Goal: Task Accomplishment & Management: Complete application form

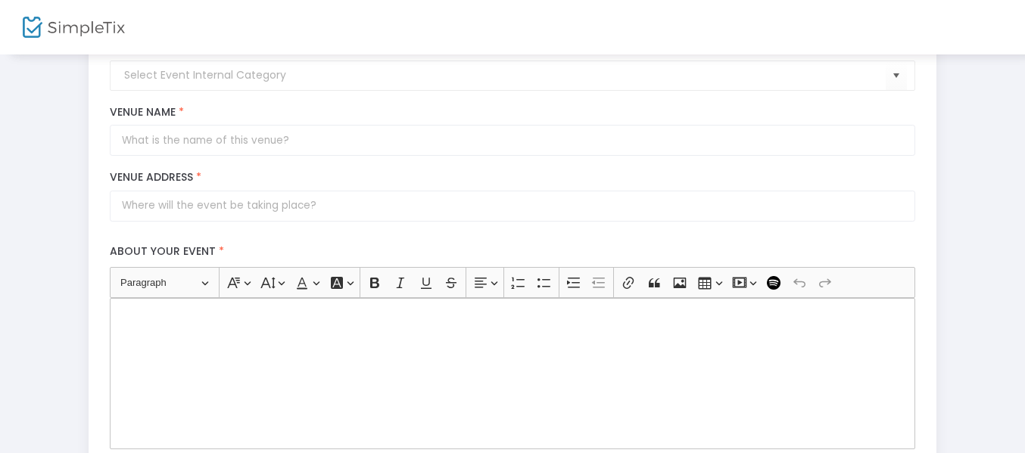
scroll to position [76, 0]
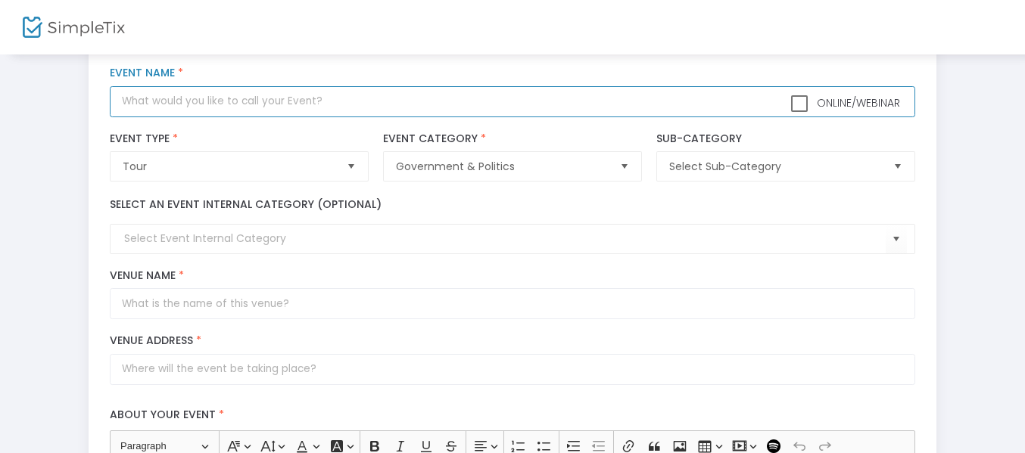
click at [253, 98] on input "text" at bounding box center [512, 101] width 804 height 31
type input "s"
type input "airline services"
click at [247, 157] on span "Tour" at bounding box center [228, 166] width 223 height 29
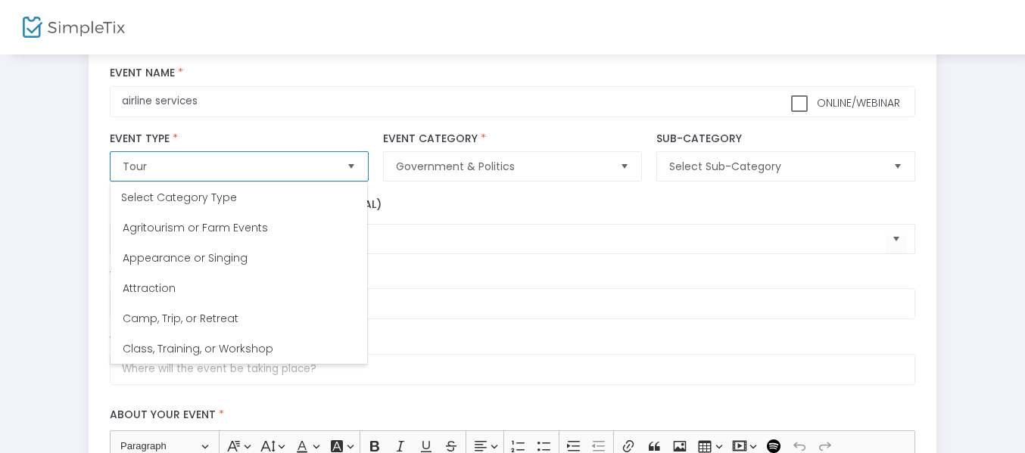
scroll to position [393, 0]
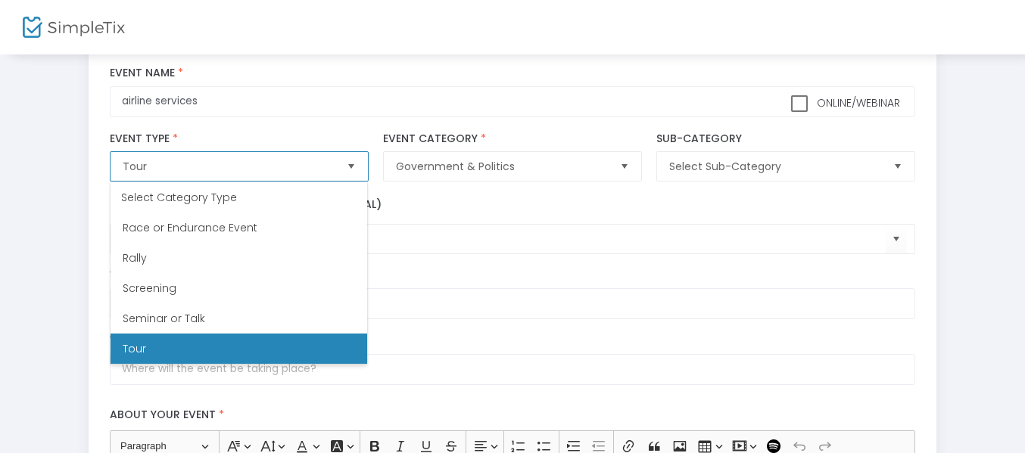
click at [247, 157] on span "Tour" at bounding box center [228, 166] width 223 height 29
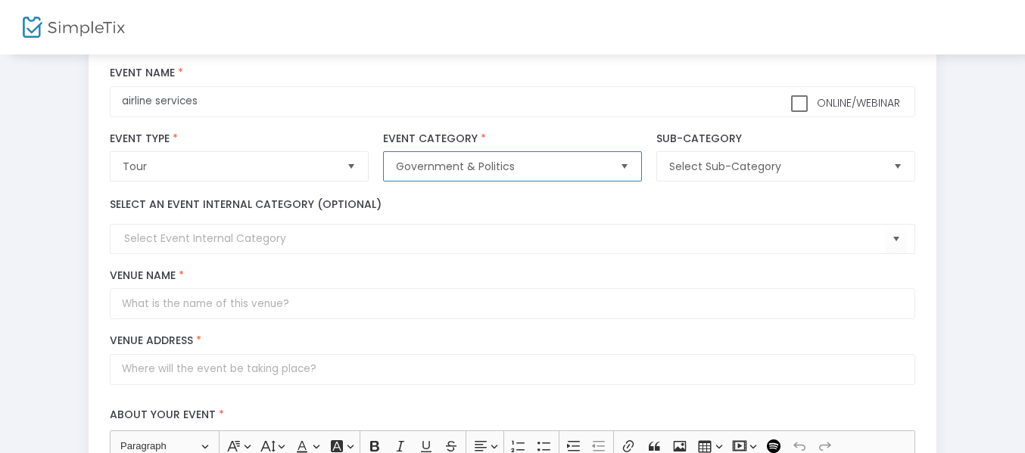
click at [468, 167] on span "Government & Politics" at bounding box center [501, 166] width 211 height 15
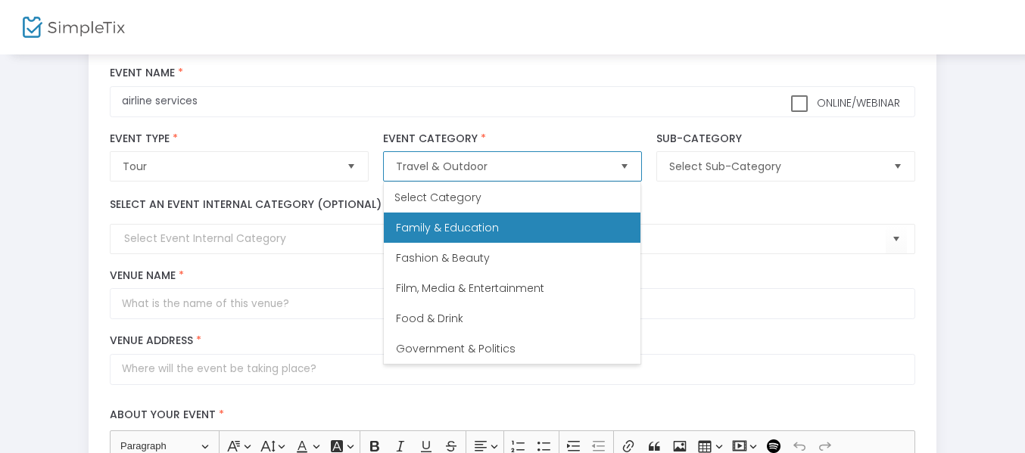
scroll to position [515, 0]
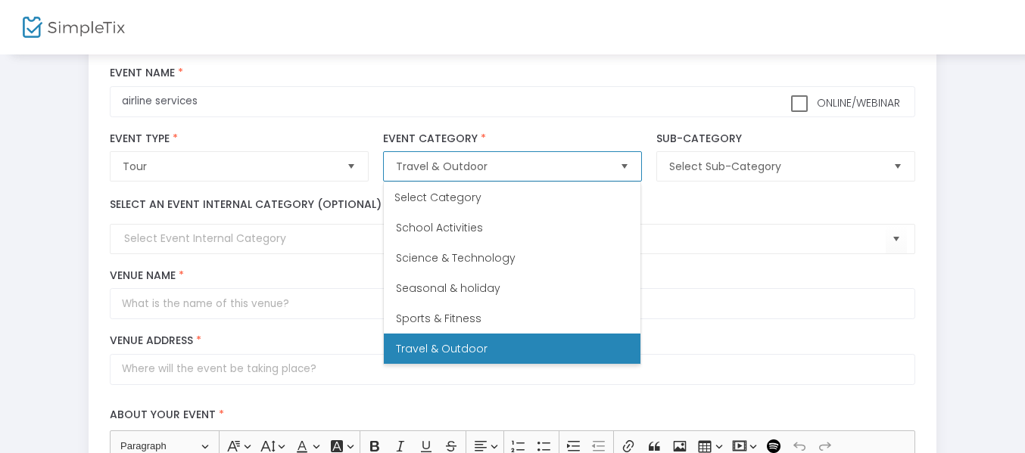
click at [480, 337] on li "Travel & Outdoor" at bounding box center [512, 349] width 257 height 30
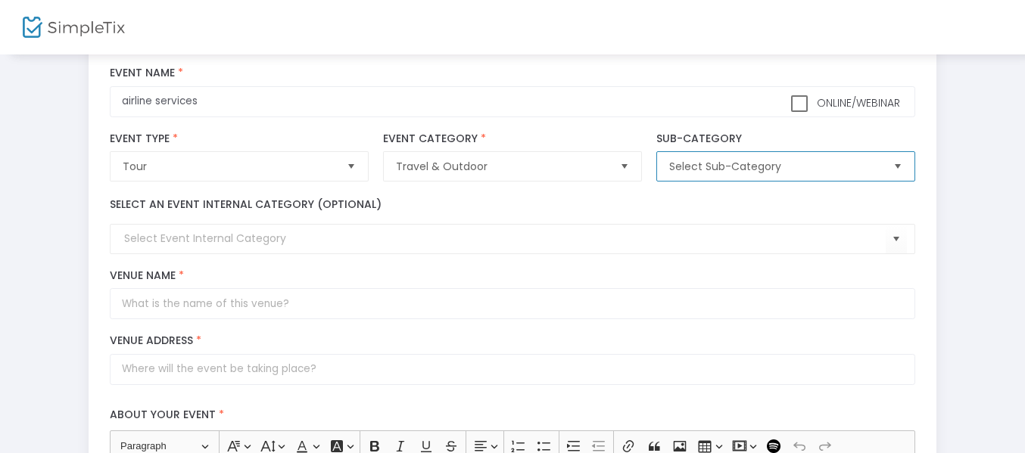
click at [723, 159] on span "Select Sub-Category" at bounding box center [774, 166] width 211 height 15
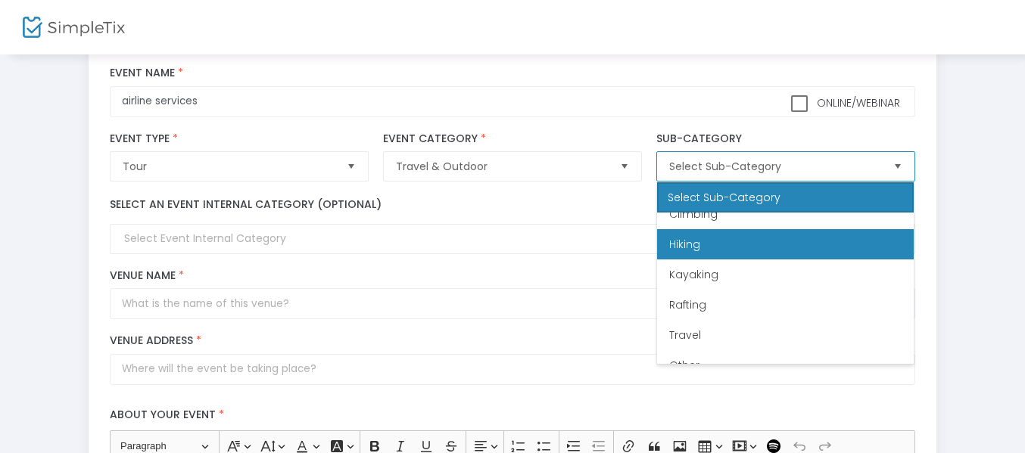
scroll to position [61, 0]
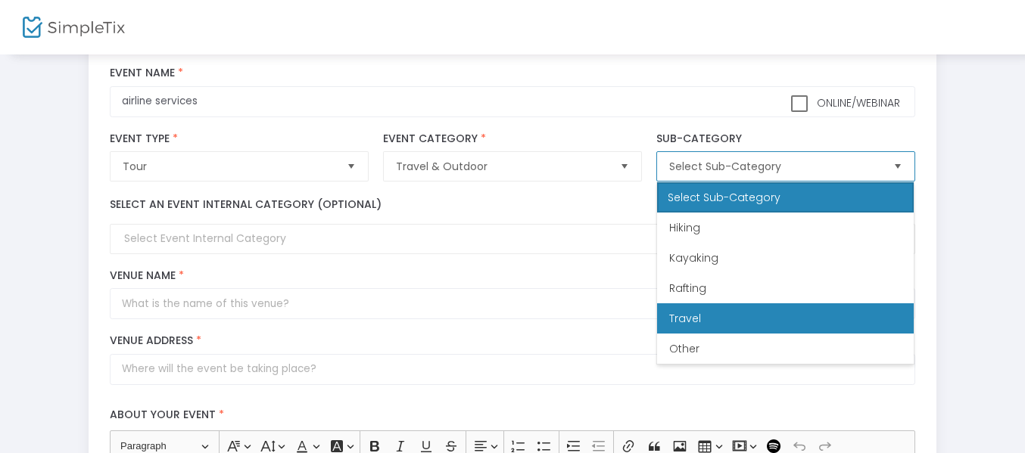
click at [707, 311] on li "Travel" at bounding box center [785, 318] width 257 height 30
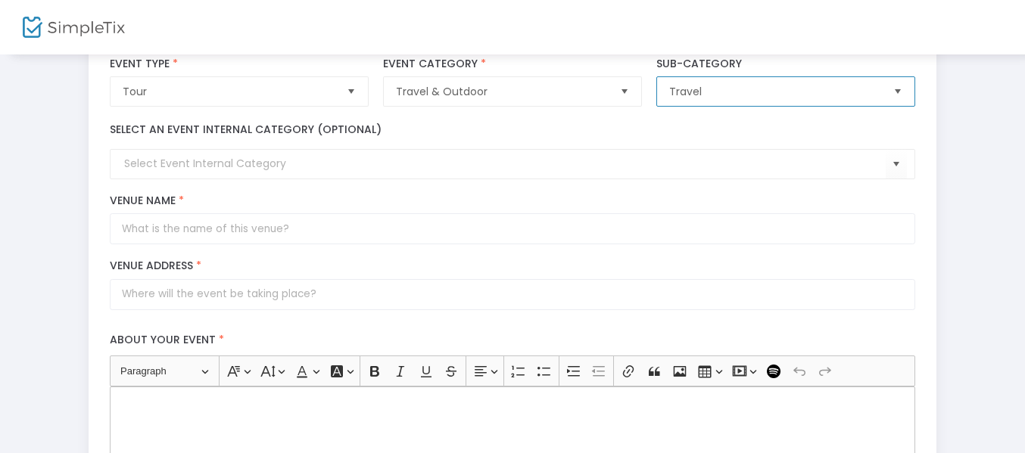
scroll to position [151, 0]
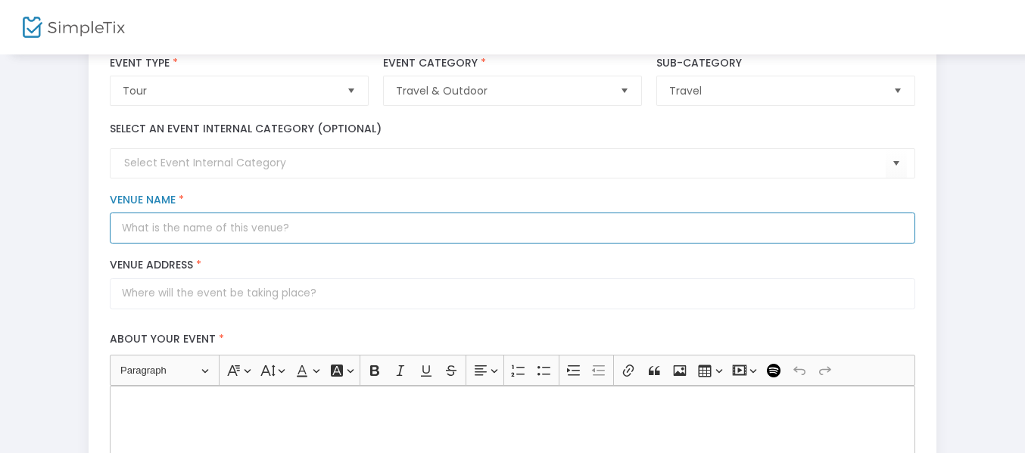
click at [238, 225] on input "Venue Name *" at bounding box center [512, 228] width 804 height 31
type input "skyrap"
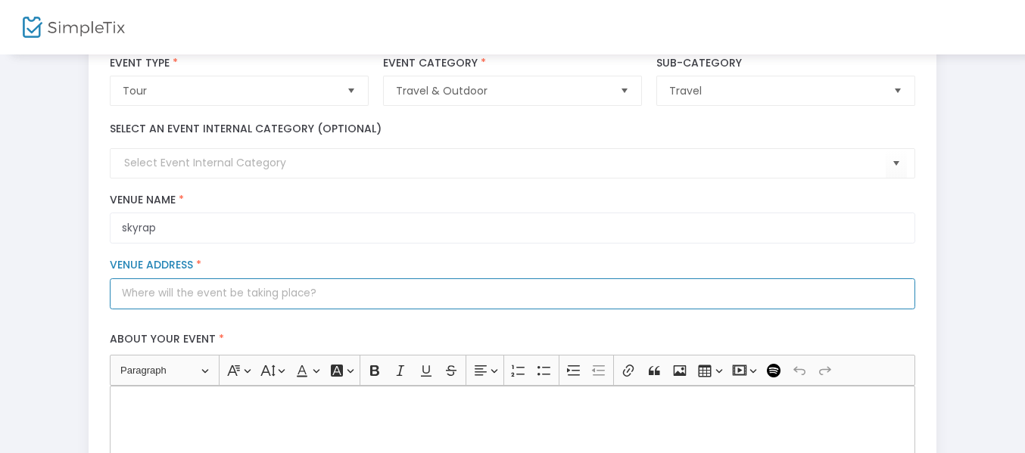
click at [213, 285] on input "Venue Address *" at bounding box center [512, 293] width 804 height 31
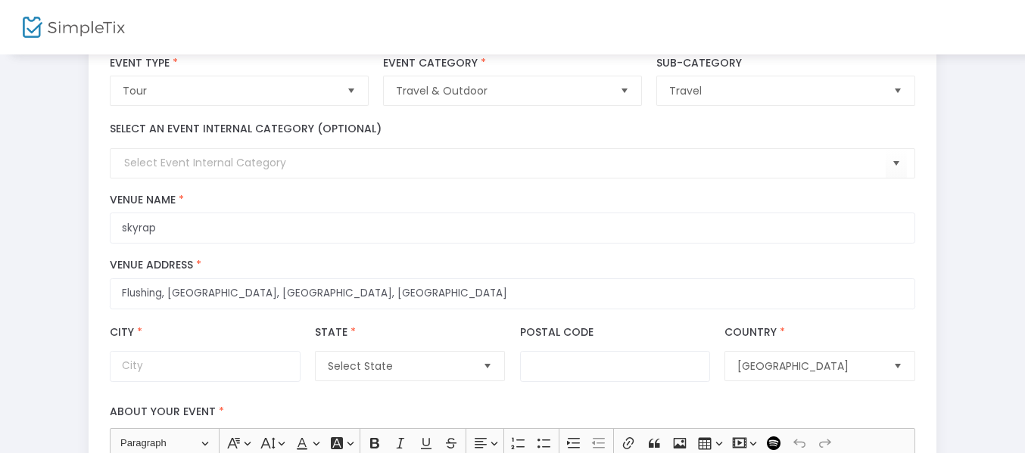
type input "Queens"
type input "Queens County"
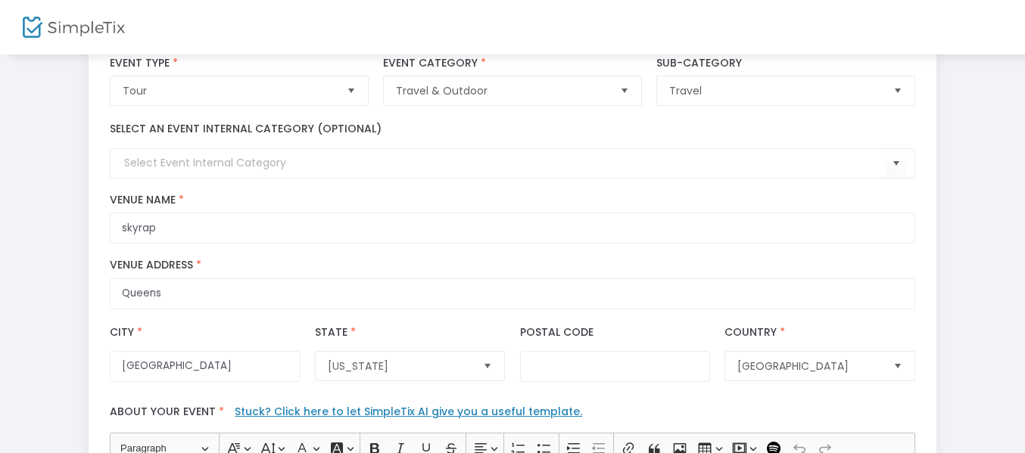
scroll to position [227, 0]
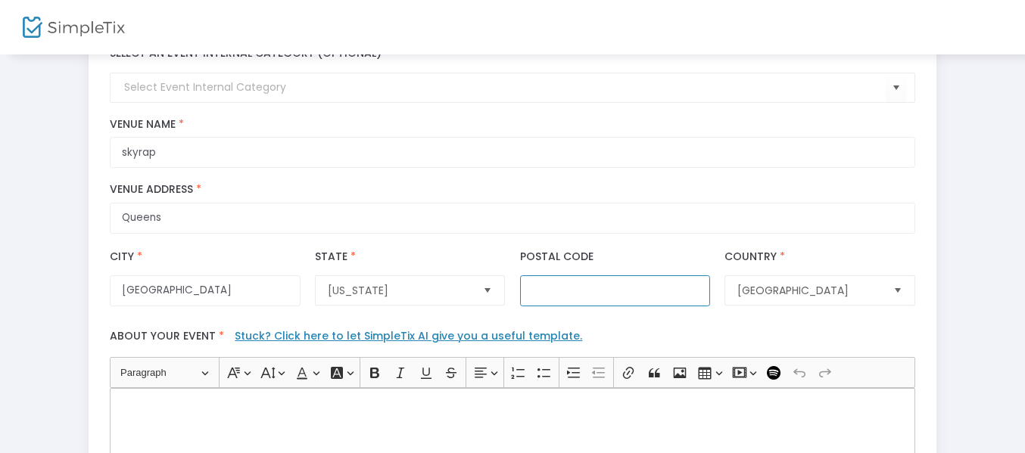
click at [618, 288] on input "Postal Code" at bounding box center [615, 290] width 190 height 31
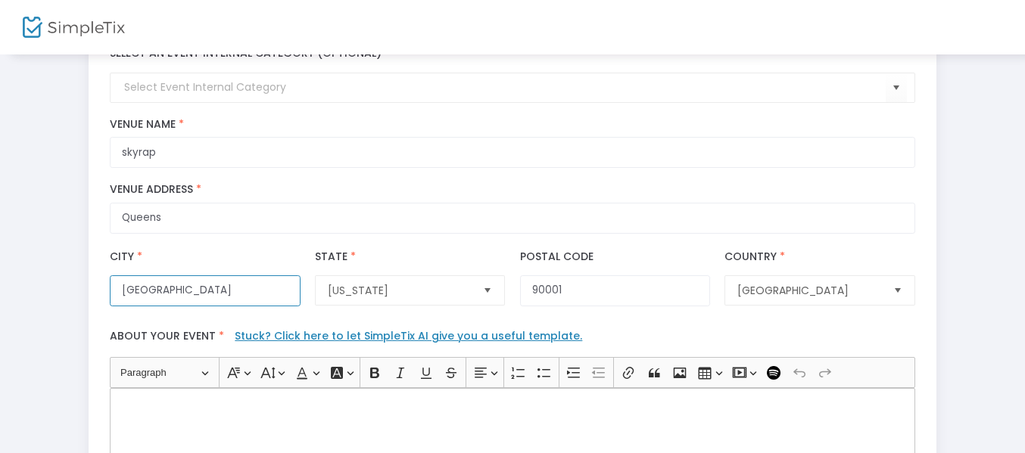
drag, startPoint x: 222, startPoint y: 294, endPoint x: 77, endPoint y: 304, distance: 144.9
click at [77, 304] on div "Step 1 : Let's create your first event title : airline services Valid : true Re…" at bounding box center [512, 371] width 979 height 1045
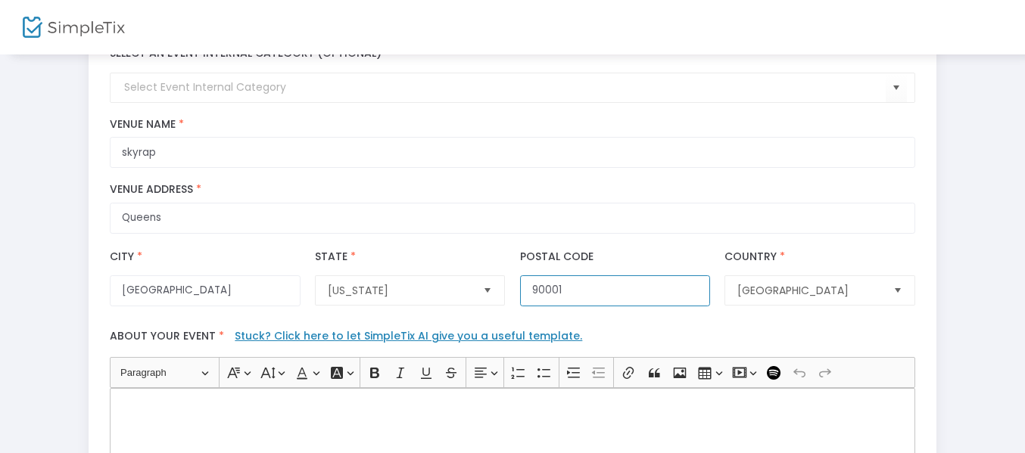
drag, startPoint x: 612, startPoint y: 291, endPoint x: 486, endPoint y: 305, distance: 127.2
click at [486, 305] on div "City * Queens County City Name is required State * New York State Name is requi…" at bounding box center [512, 277] width 819 height 73
type input "11351"
click at [460, 256] on div "State * New York State Name is required" at bounding box center [409, 278] width 205 height 58
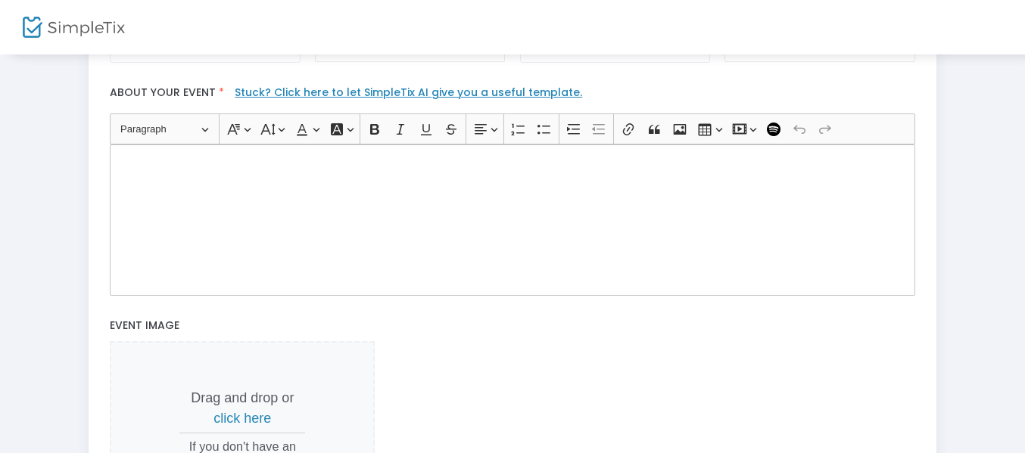
scroll to position [454, 0]
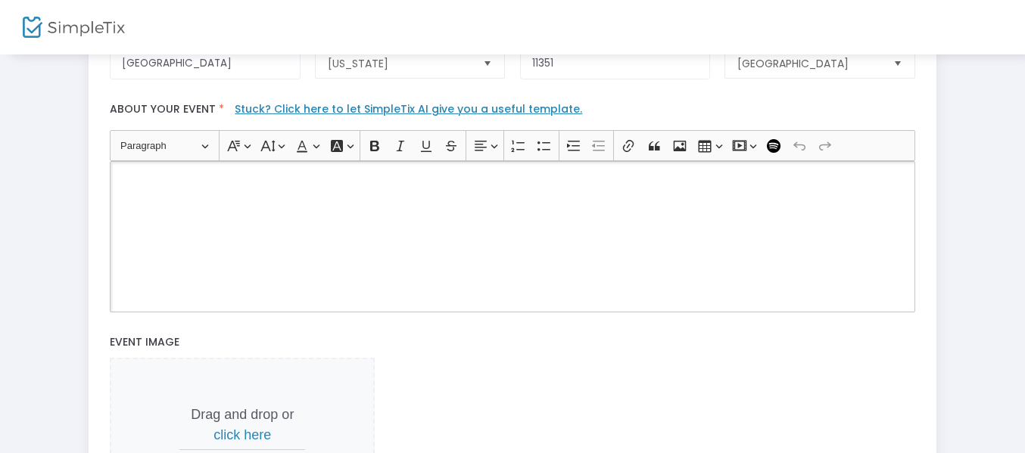
click at [390, 282] on div "Rich Text Editor, main" at bounding box center [512, 236] width 804 height 151
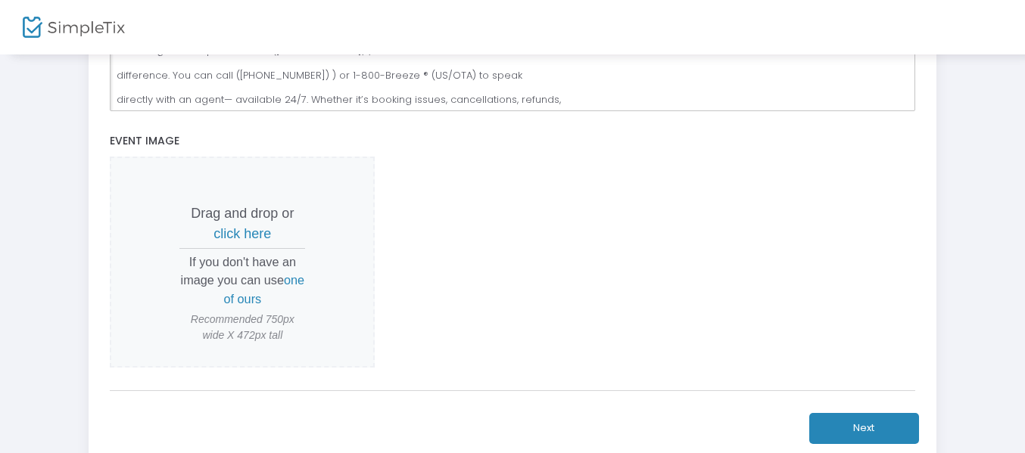
scroll to position [681, 0]
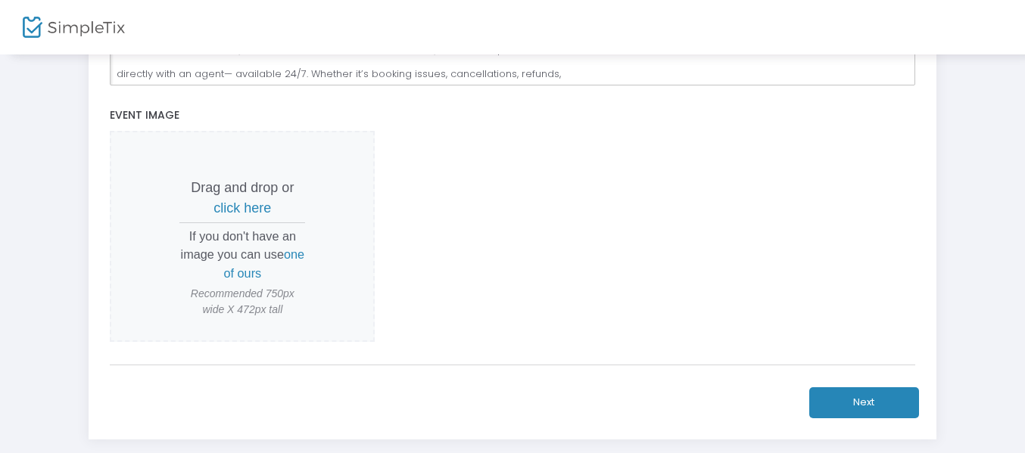
click at [235, 209] on span "click here" at bounding box center [242, 208] width 58 height 15
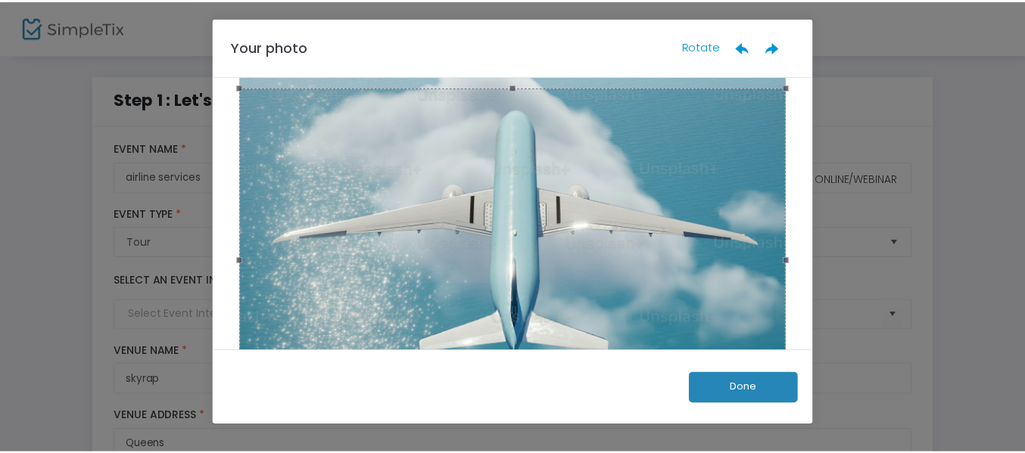
scroll to position [337, 0]
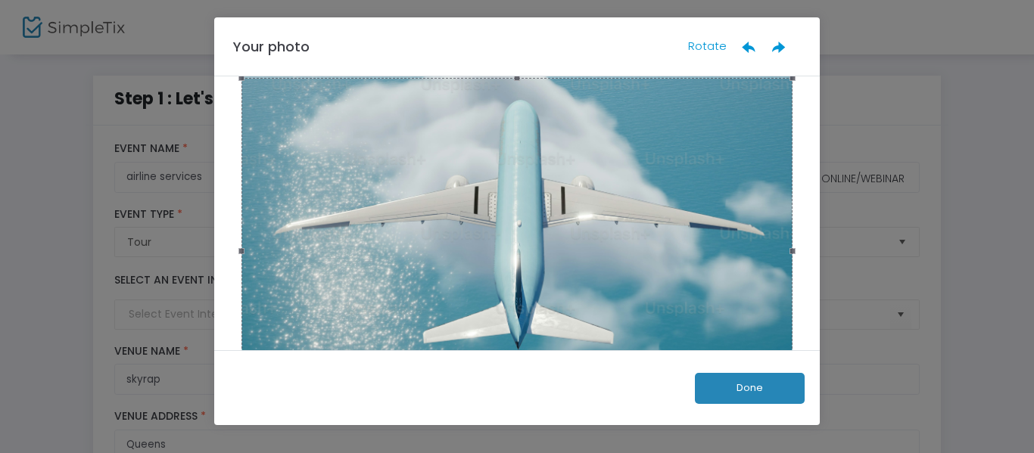
click at [712, 397] on button "Done" at bounding box center [750, 388] width 110 height 31
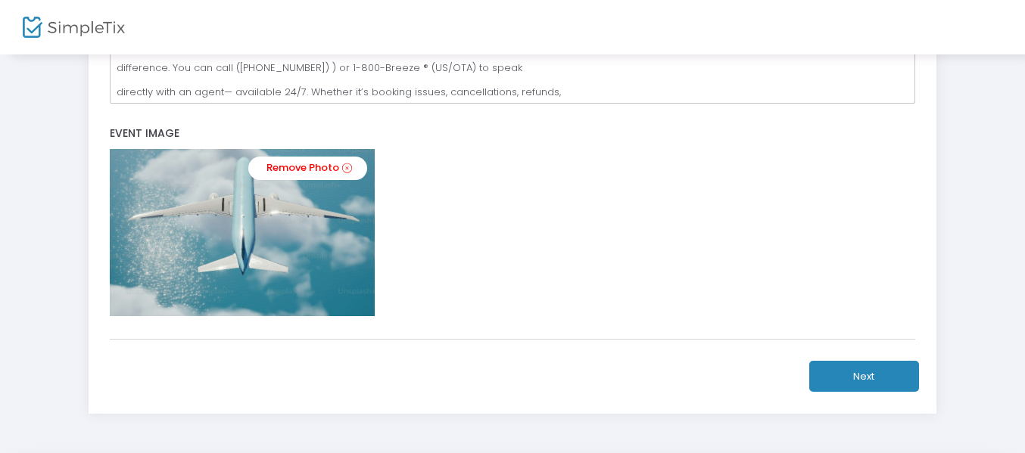
scroll to position [722, 0]
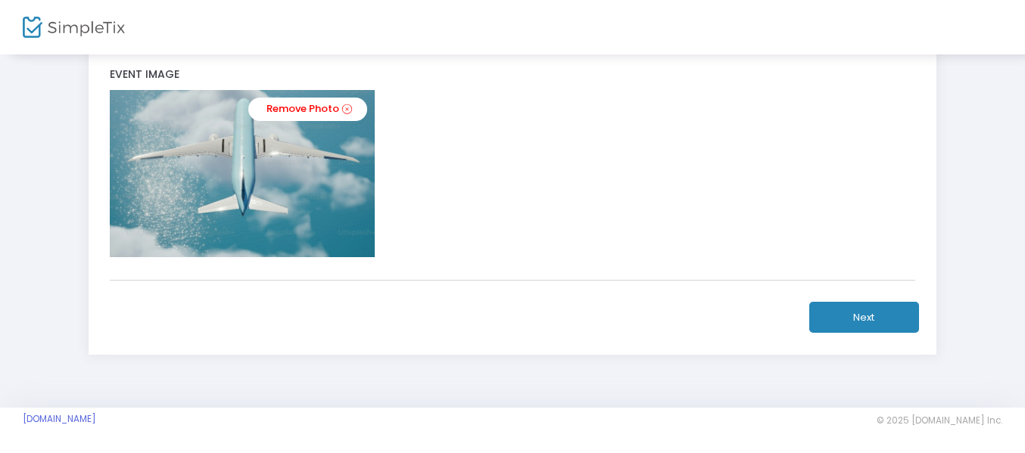
click at [830, 314] on button "Next" at bounding box center [864, 317] width 110 height 31
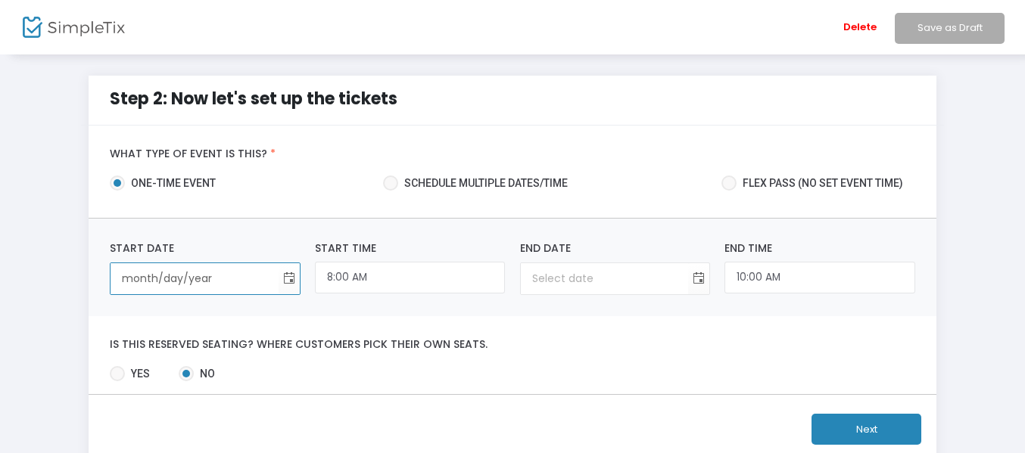
click at [196, 290] on input "month/day/year" at bounding box center [193, 278] width 167 height 31
type input "2/1/0"
type input "12:00 AM"
type input "2/1/0"
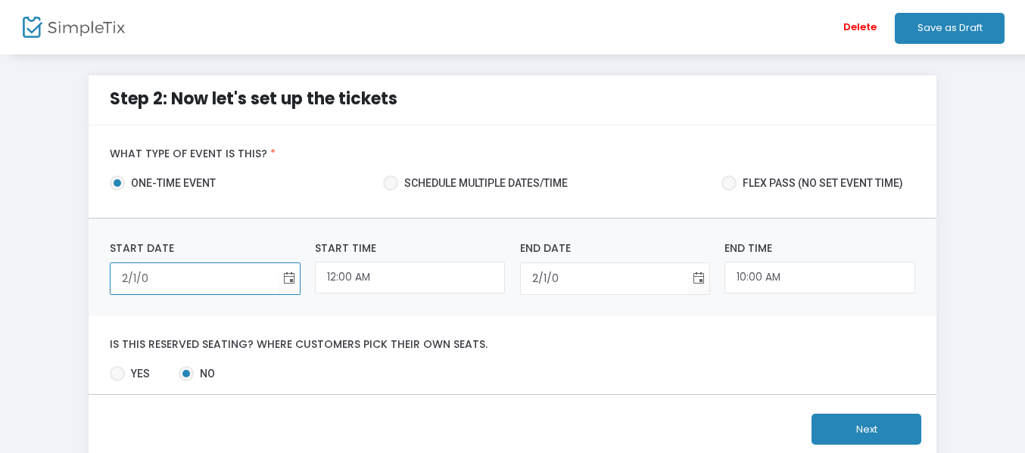
type input "2/1/year"
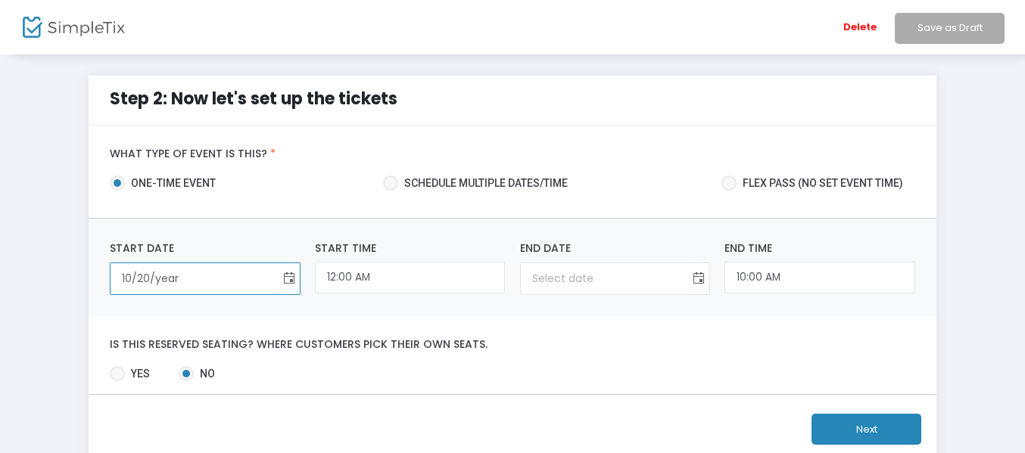
type input "10/20/2"
type input "10/20/1902"
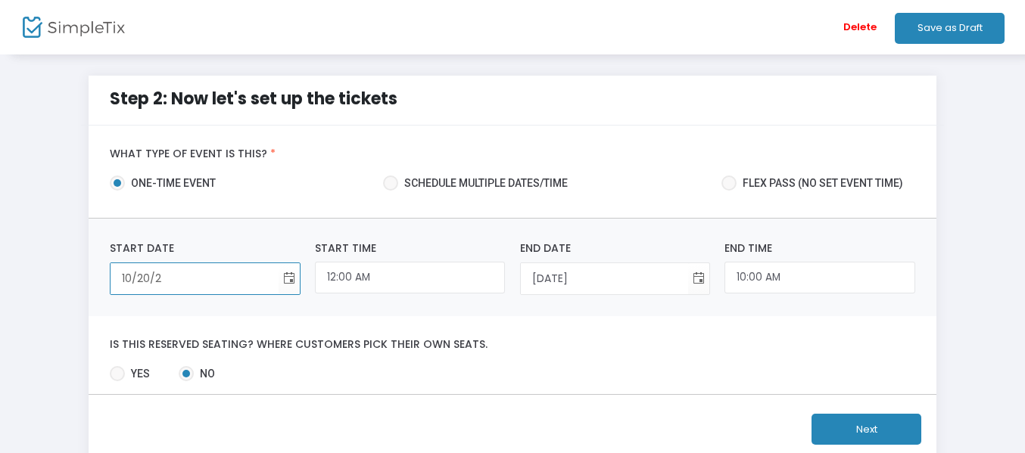
type input "10/20/20"
type input "10/20/202"
type input "10/20/2025"
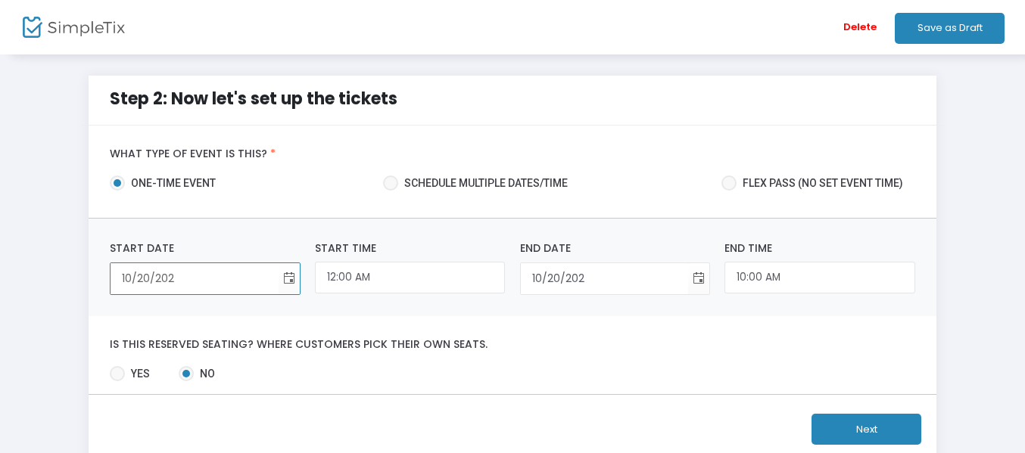
type input "10/20/2025"
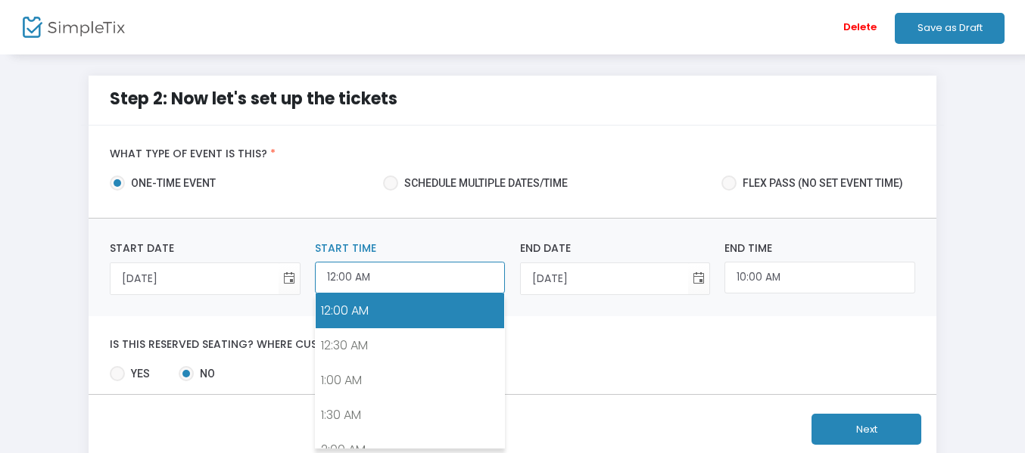
click at [356, 280] on input "12:00 AM" at bounding box center [410, 278] width 190 height 33
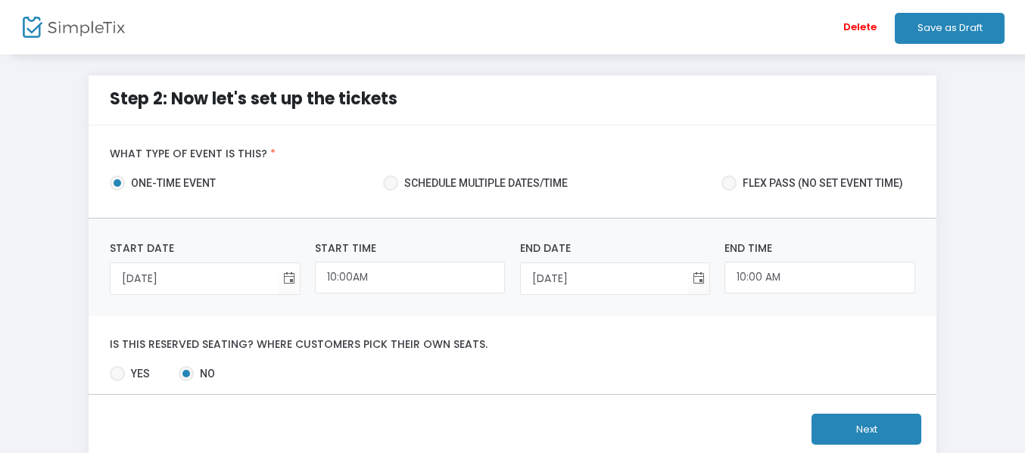
type input "10:00 AM"
type input "12:00 PM"
click at [544, 298] on div "10/20/2025 Start Date Required. 10:00 AM Start Time 10/20/2025 End Date Require…" at bounding box center [513, 268] width 848 height 98
click at [558, 275] on input "10/20/2025" at bounding box center [604, 278] width 167 height 31
type input "11/2/2025"
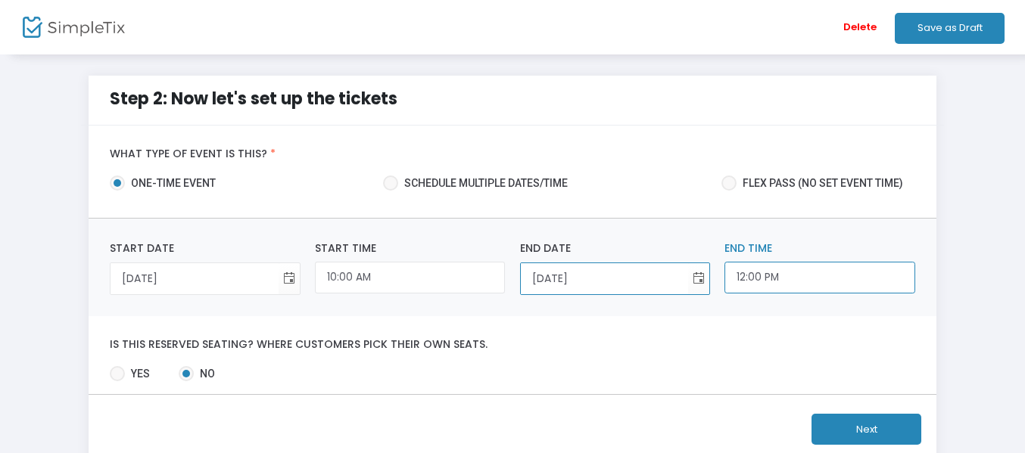
scroll to position [776, 0]
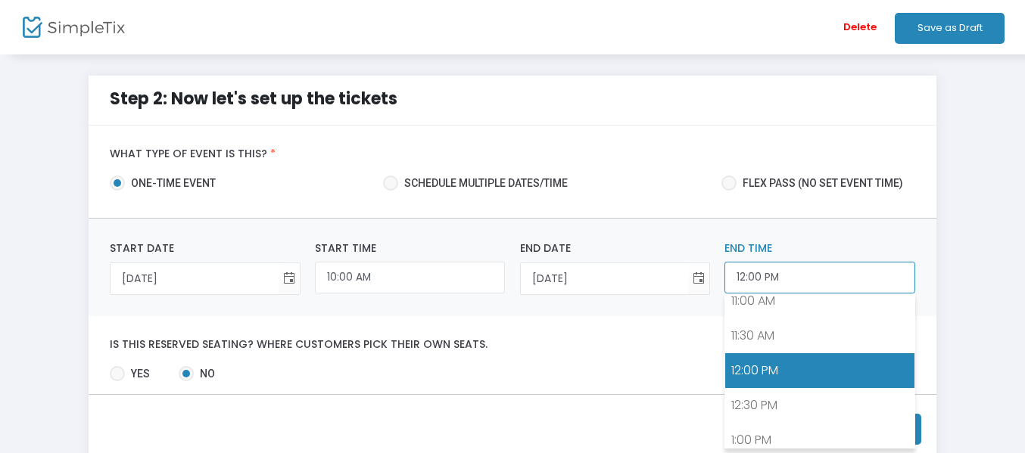
click at [778, 278] on input "12:00 PM" at bounding box center [819, 278] width 190 height 33
click at [744, 279] on input "12:00 PM" at bounding box center [819, 278] width 190 height 33
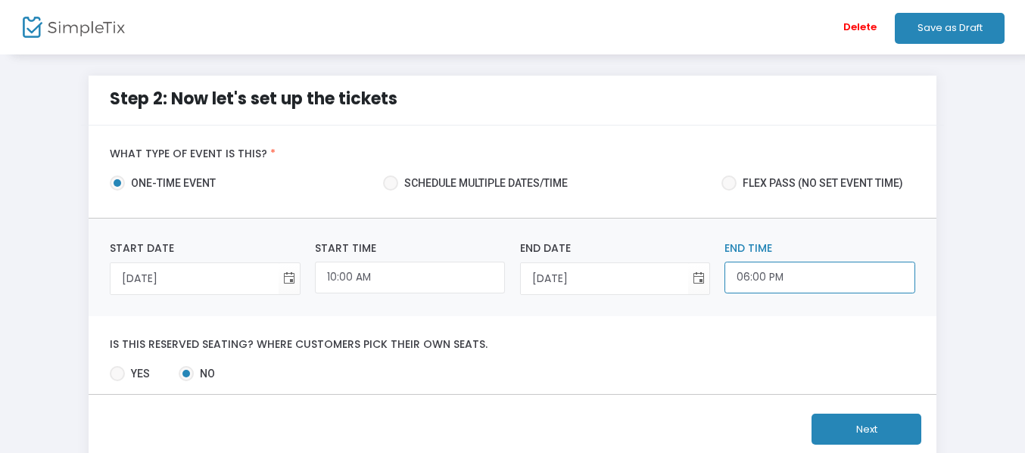
click at [749, 276] on input "06:00 PM" at bounding box center [819, 278] width 190 height 33
click at [697, 318] on div "Is this reserved seating? Where customers pick their own seats. Yes No Required." at bounding box center [513, 355] width 848 height 78
click at [761, 287] on input "12:00 PM" at bounding box center [819, 278] width 190 height 33
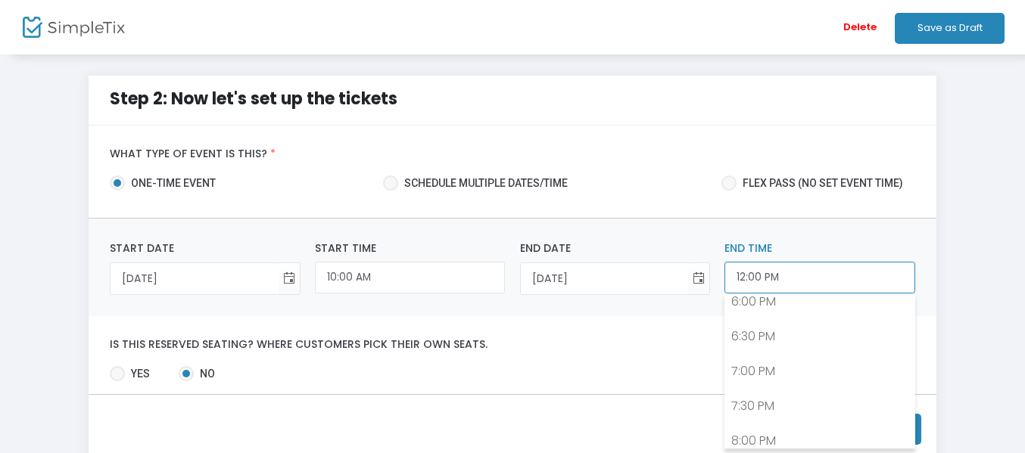
scroll to position [1213, 0]
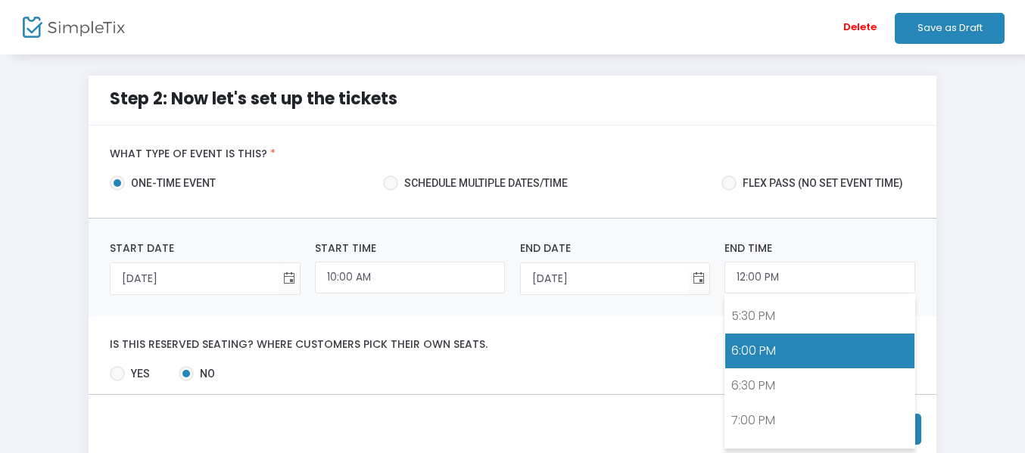
click at [764, 361] on link "6:00 PM" at bounding box center [819, 351] width 188 height 35
type input "6:00 PM"
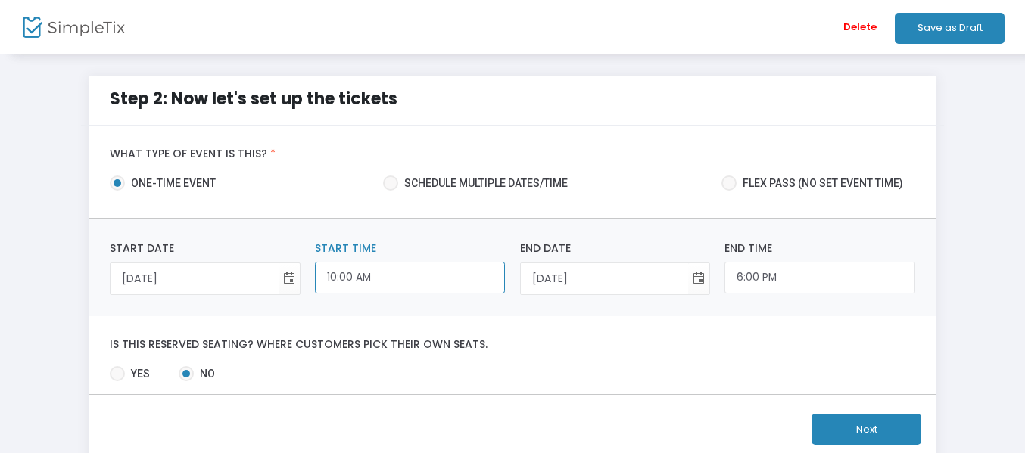
click at [395, 281] on input "10:00 AM" at bounding box center [410, 278] width 190 height 33
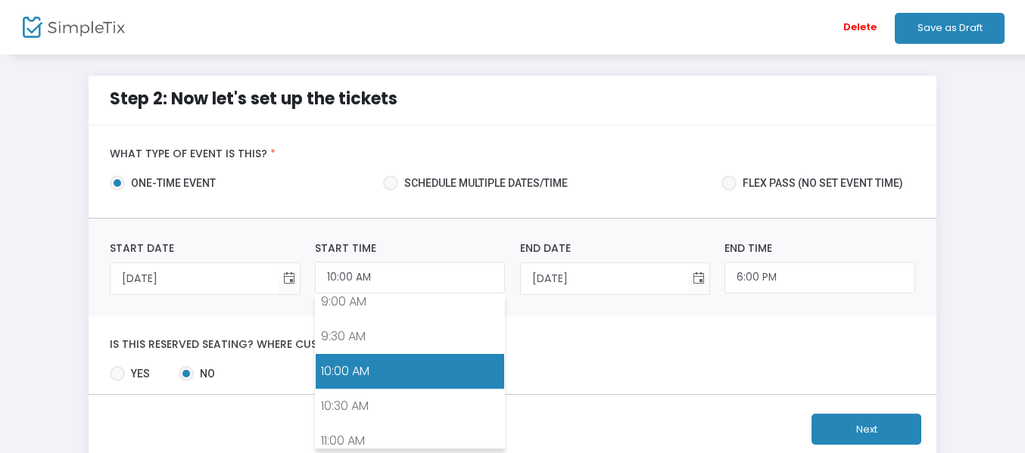
click at [374, 369] on link "10:00 AM" at bounding box center [410, 371] width 188 height 35
type input "10/20/2025"
type input "12:00 PM"
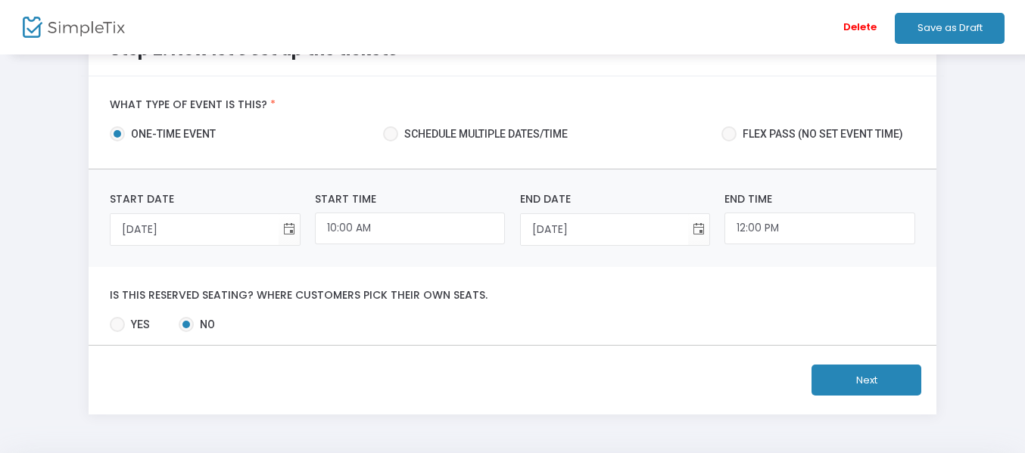
scroll to position [76, 0]
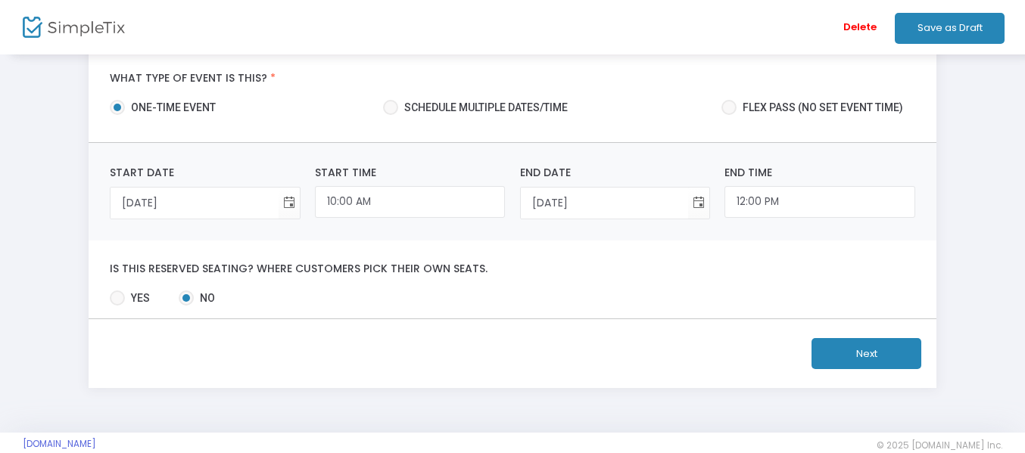
click at [826, 362] on button "Next" at bounding box center [866, 353] width 110 height 31
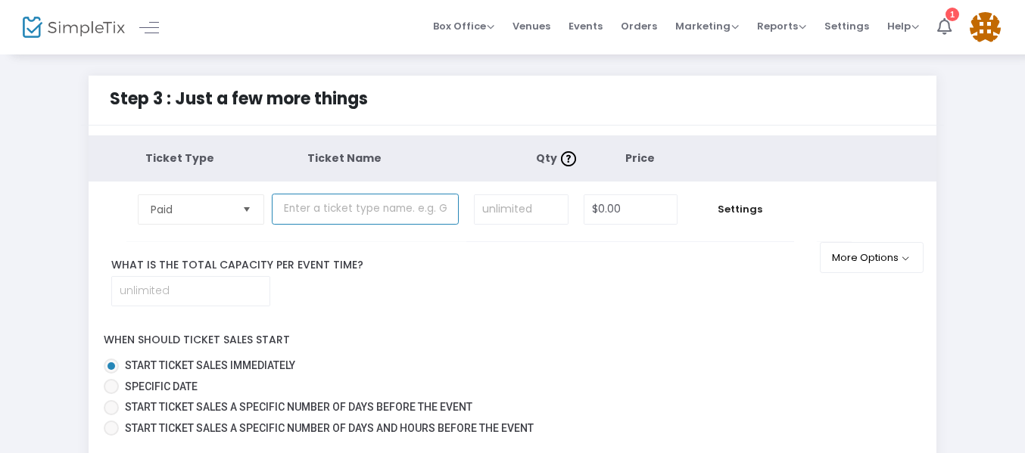
click at [331, 216] on input "text" at bounding box center [365, 209] width 187 height 31
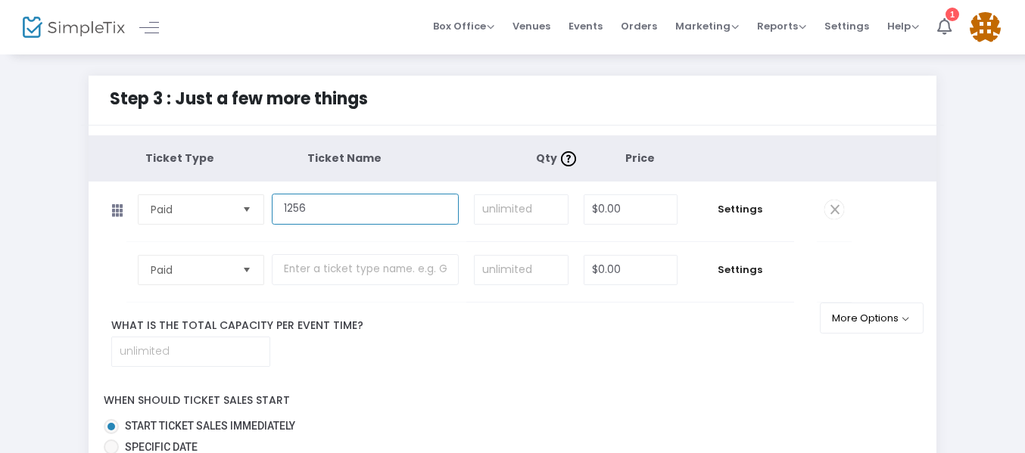
type input "1256"
click at [451, 385] on div "When should ticket sales start Start ticket sales immediately Specific Date Sta…" at bounding box center [512, 441] width 863 height 120
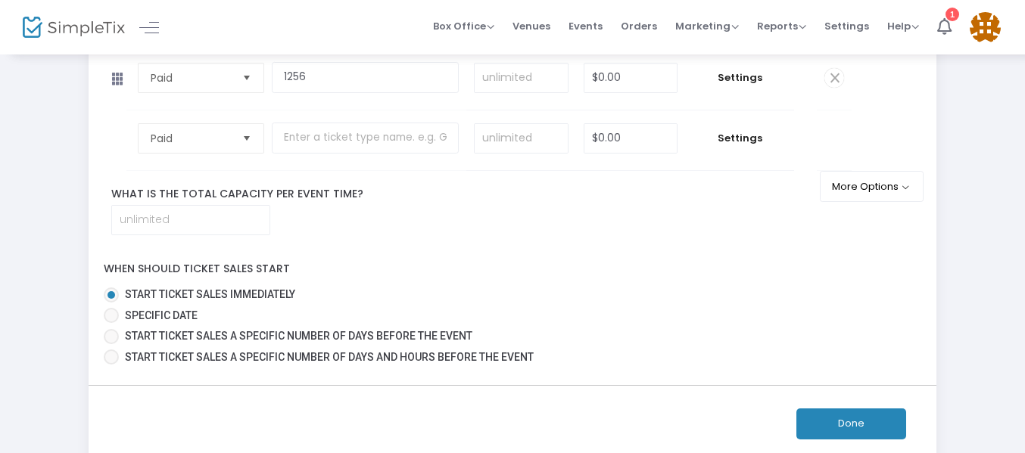
scroll to position [151, 0]
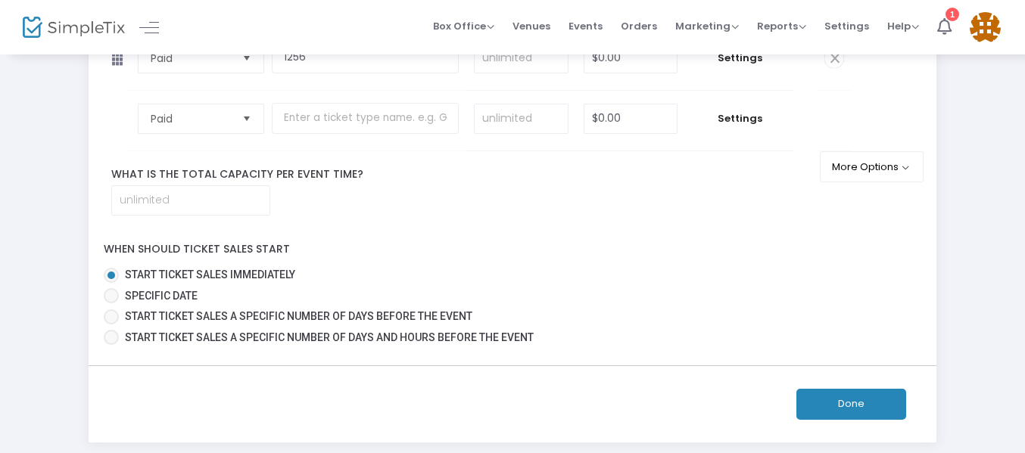
click at [841, 401] on button "Done" at bounding box center [851, 404] width 110 height 31
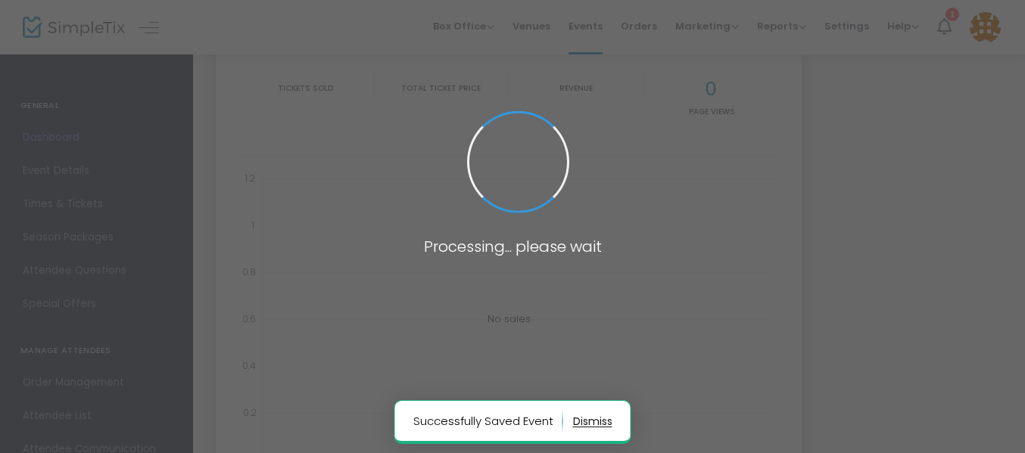
type input "https://www.simpletix.com/e/airline-services-tickets-241394"
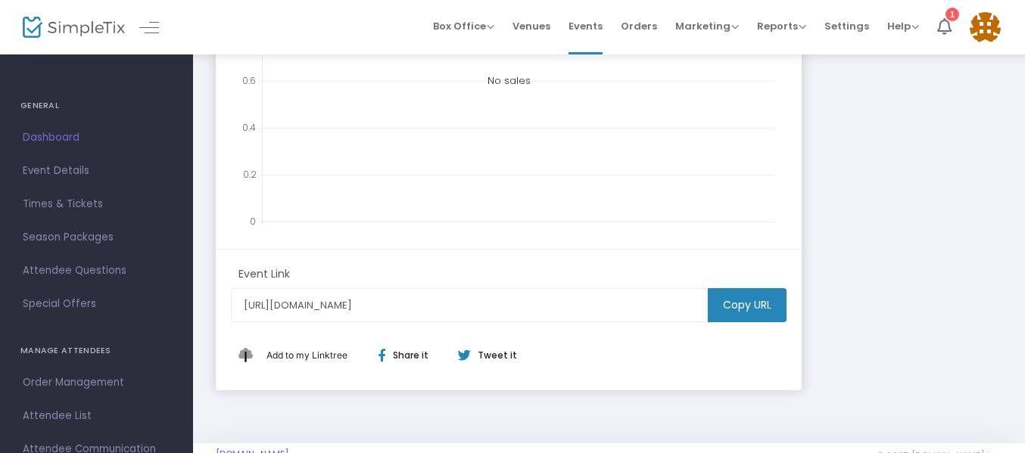
scroll to position [537, 0]
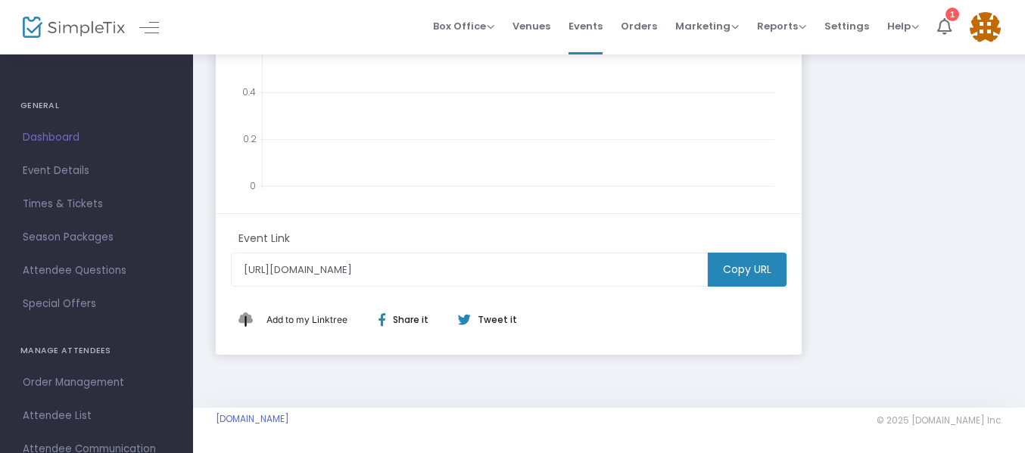
click at [725, 280] on m-button "Copy URL" at bounding box center [746, 270] width 79 height 34
click at [732, 268] on m-button "Copy URL" at bounding box center [746, 270] width 79 height 34
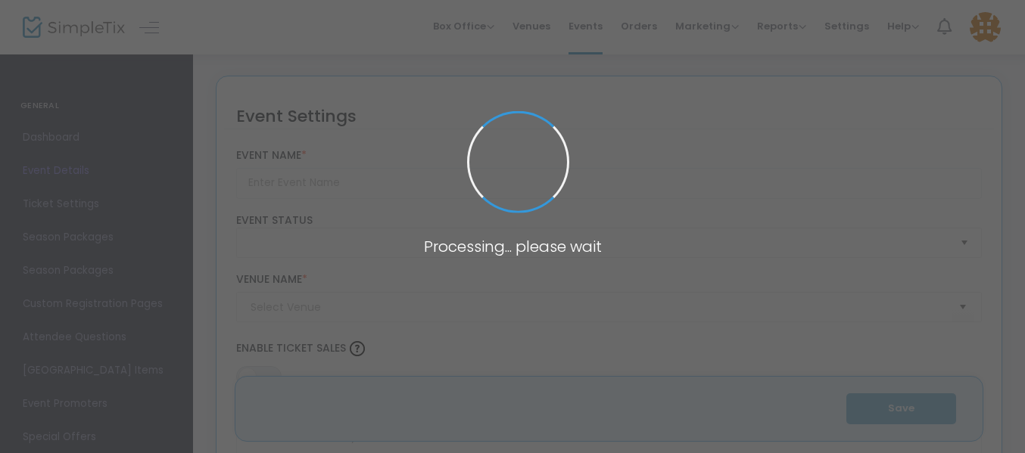
type input "airline services"
type textarea "{{Complete}}™ {[List]} of Breeze® Airways CUSTOMER© SERVICE℗ Contact Numbers —2…"
type input "Buy Tickets"
type input "skyrap"
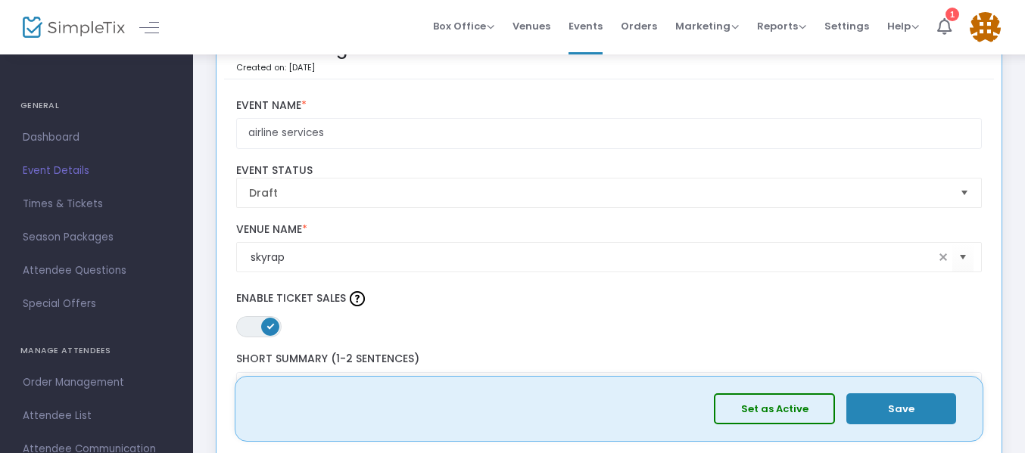
scroll to position [76, 0]
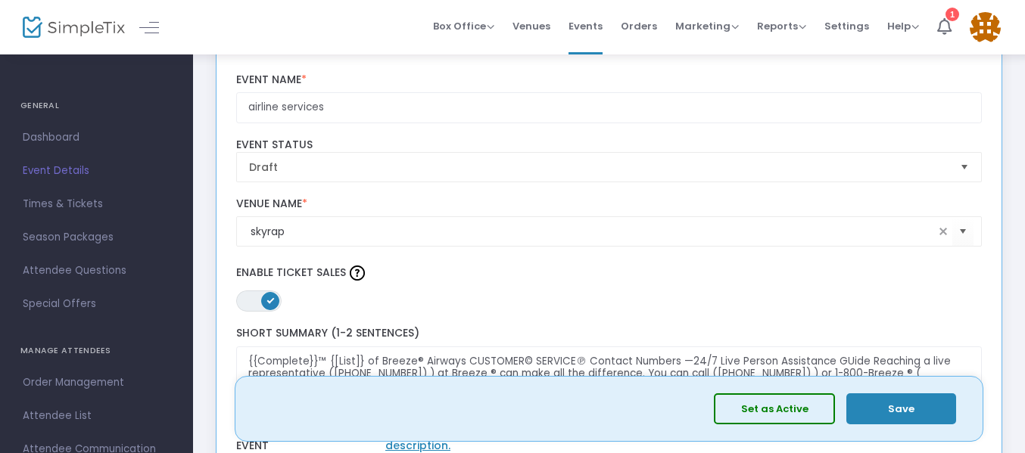
click at [747, 401] on button "Set as Active" at bounding box center [774, 408] width 121 height 31
click at [763, 416] on button "Set as Active" at bounding box center [774, 408] width 121 height 31
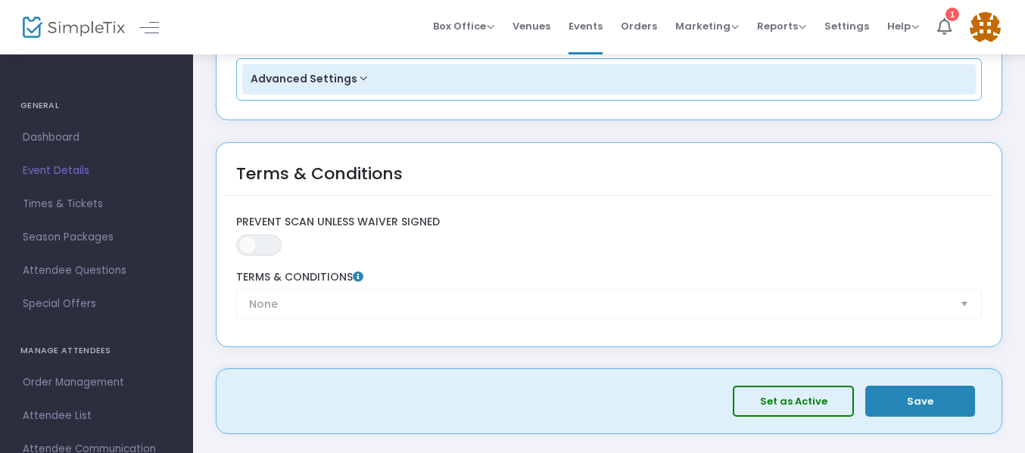
scroll to position [2476, 0]
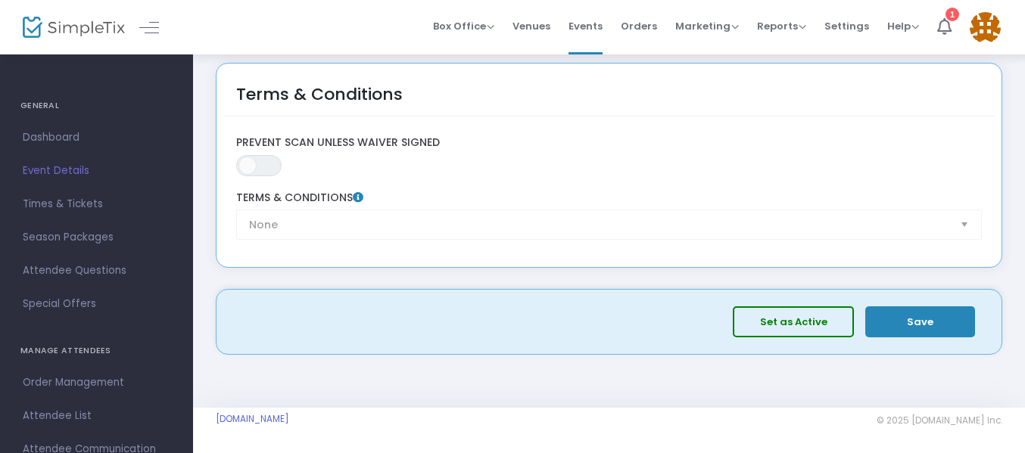
click at [743, 315] on button "Set as Active" at bounding box center [792, 321] width 121 height 31
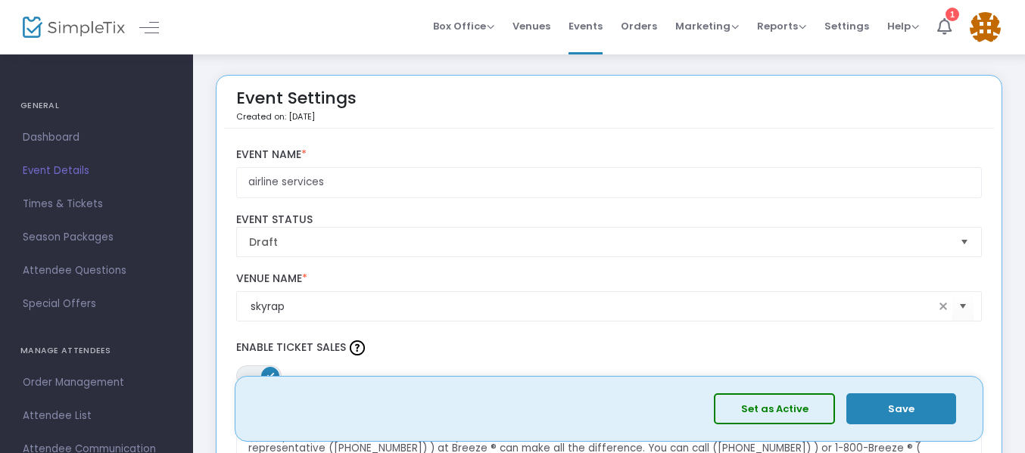
scroll to position [0, 0]
click at [780, 405] on button "Set as Active" at bounding box center [774, 408] width 121 height 31
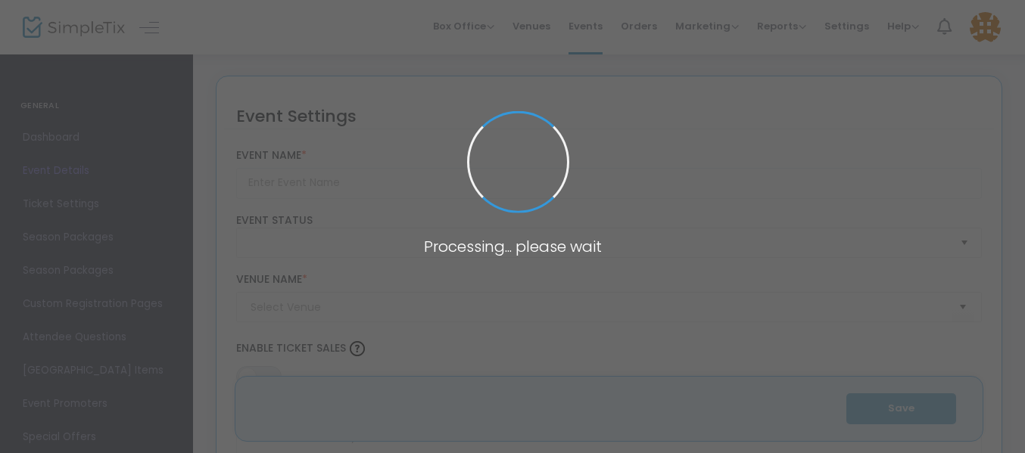
type input "airline services"
type textarea "{{Complete}}™ {[List]} of Breeze® Airways CUSTOMER© SERVICE℗ Contact Numbers —2…"
type input "Buy Tickets"
type input "skyrap"
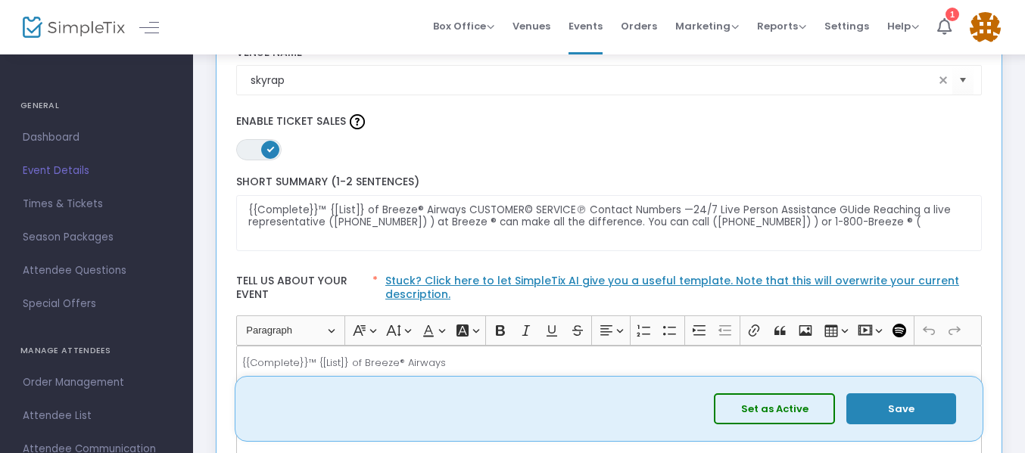
scroll to position [378, 0]
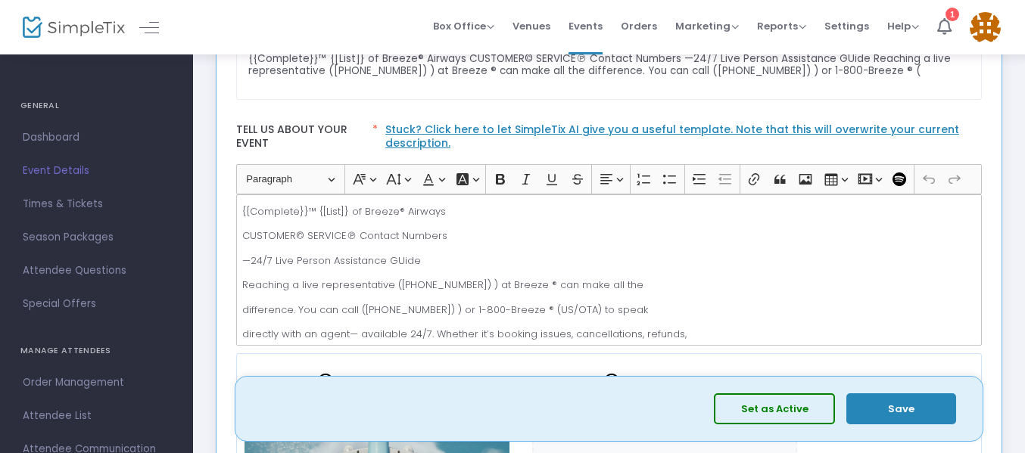
click at [798, 403] on button "Set as Active" at bounding box center [774, 408] width 121 height 31
click at [894, 409] on button "Save" at bounding box center [901, 408] width 110 height 31
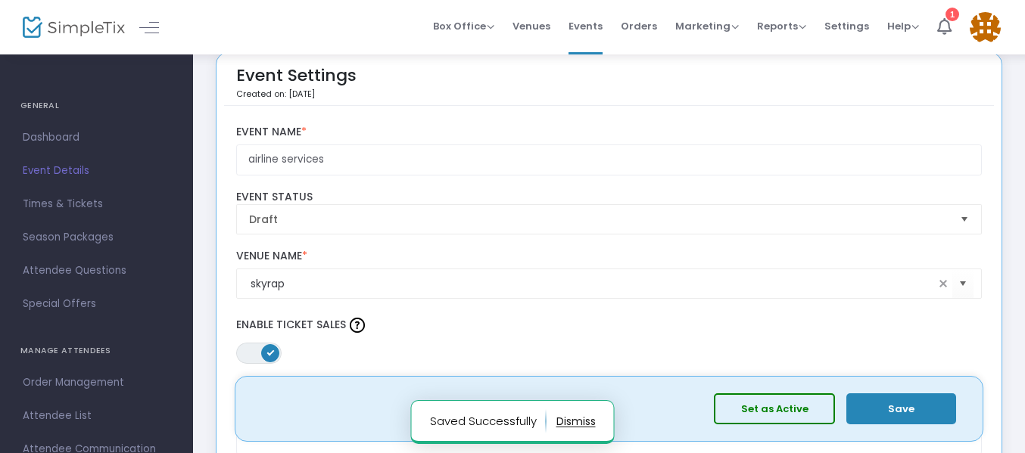
scroll to position [0, 0]
